Goal: Contribute content

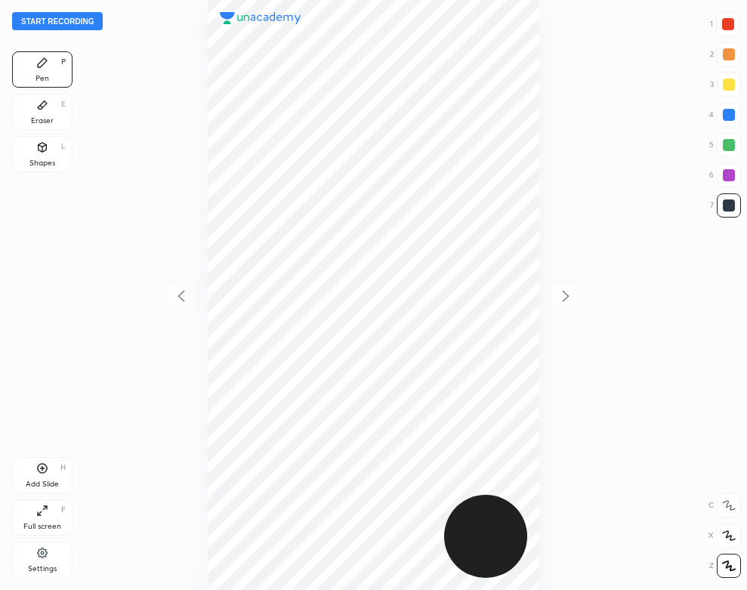
scroll to position [590, 505]
click at [76, 20] on button "Start recording" at bounding box center [57, 21] width 91 height 18
click at [47, 111] on icon at bounding box center [42, 105] width 12 height 12
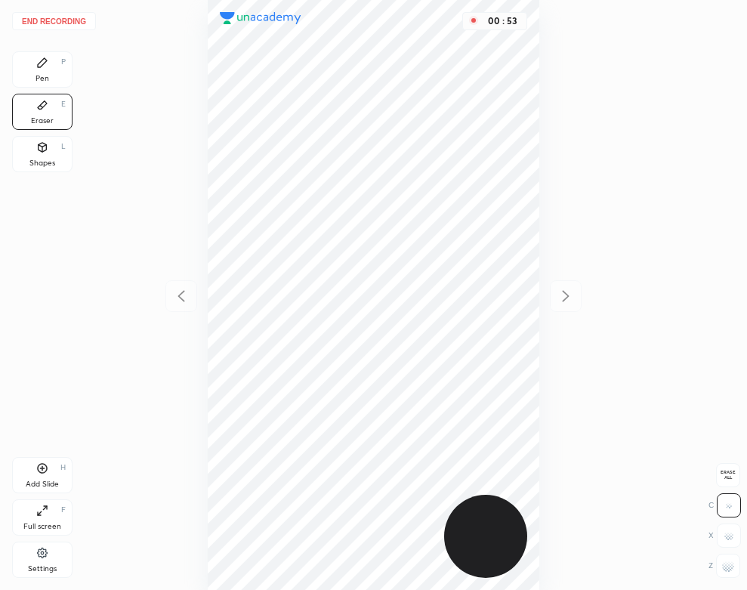
click at [31, 70] on div "Pen P" at bounding box center [42, 69] width 60 height 36
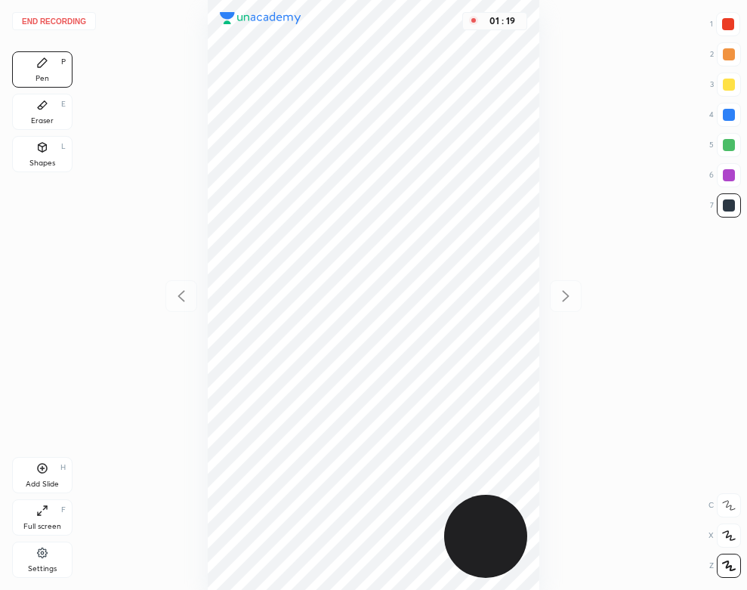
click at [45, 120] on div "Eraser" at bounding box center [42, 121] width 23 height 8
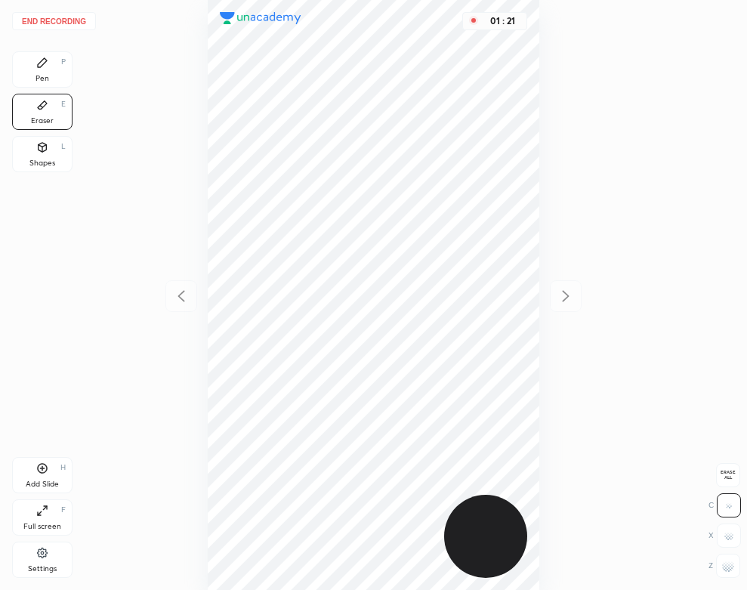
click at [25, 56] on div "Pen P" at bounding box center [42, 69] width 60 height 36
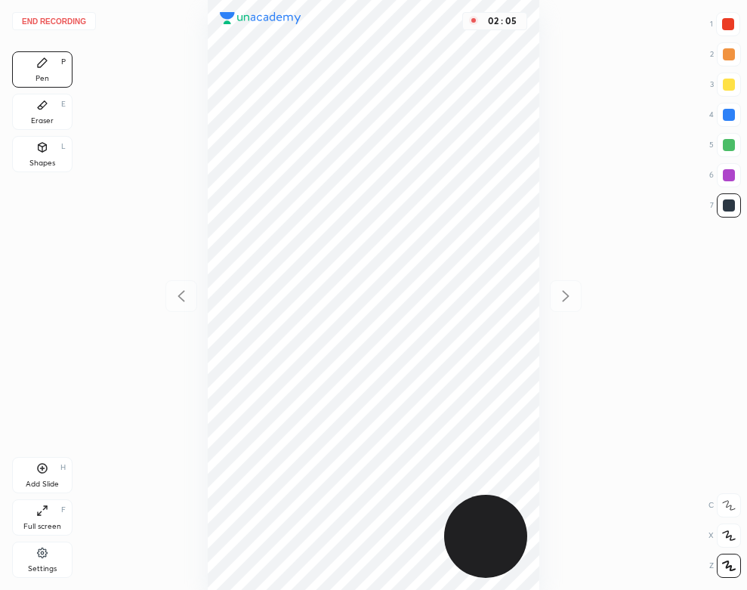
click at [57, 478] on div "Add Slide H" at bounding box center [42, 475] width 60 height 36
click at [181, 302] on icon at bounding box center [181, 296] width 18 height 18
click at [561, 297] on icon at bounding box center [566, 296] width 18 height 18
click at [59, 152] on div "Shapes L" at bounding box center [42, 154] width 60 height 36
click at [60, 75] on div "Pen P" at bounding box center [42, 69] width 60 height 36
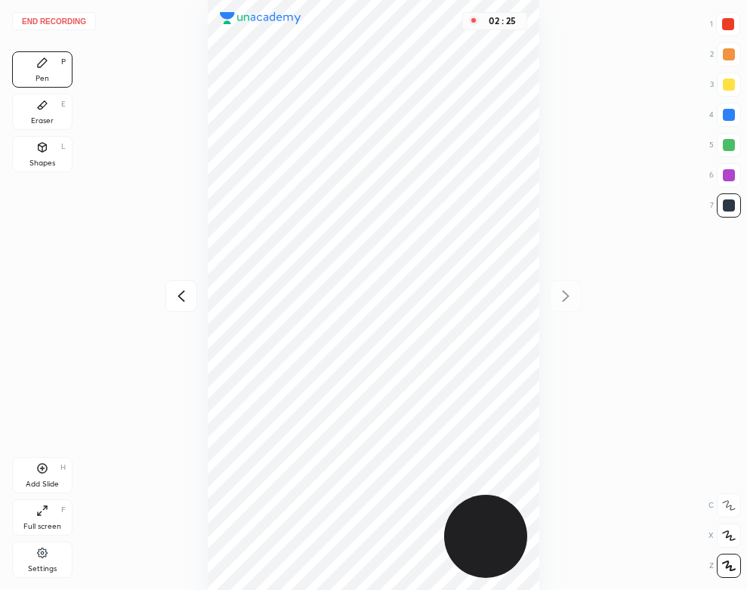
click at [84, 27] on button "End recording" at bounding box center [54, 21] width 84 height 18
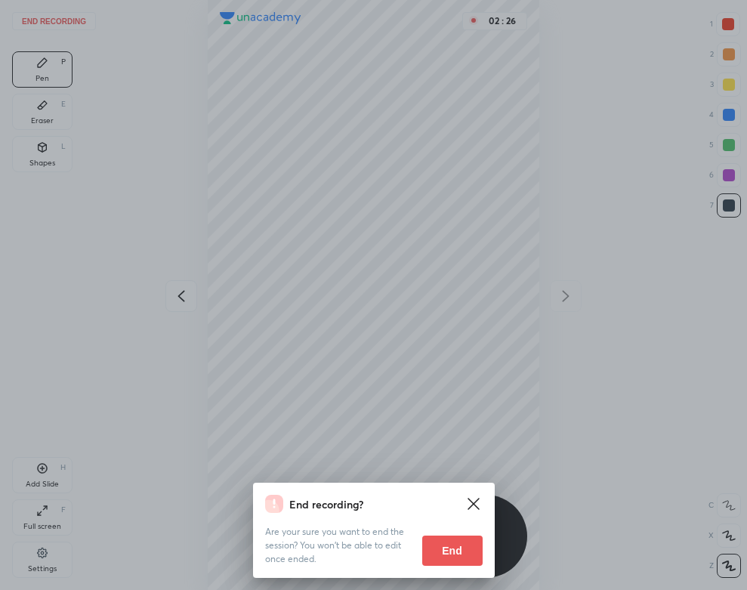
click at [444, 553] on button "End" at bounding box center [452, 551] width 60 height 30
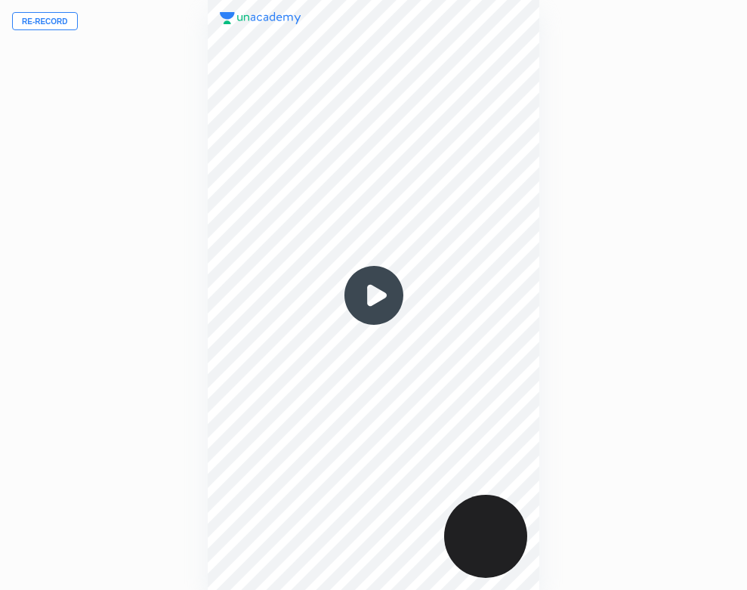
click at [379, 301] on img at bounding box center [374, 295] width 73 height 73
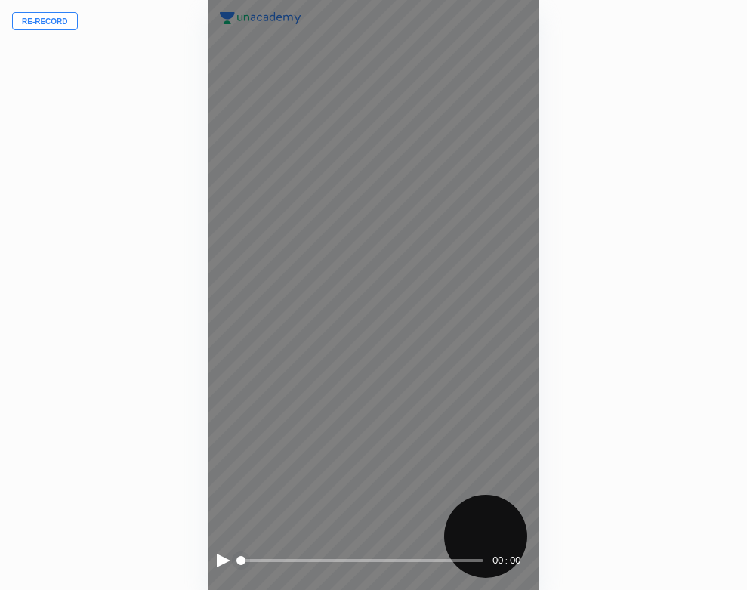
click at [224, 555] on div at bounding box center [224, 561] width 14 height 14
